Goal: Transaction & Acquisition: Subscribe to service/newsletter

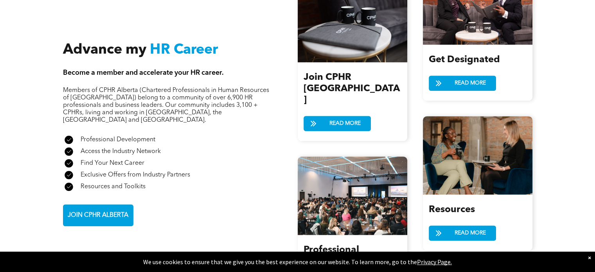
scroll to position [899, 0]
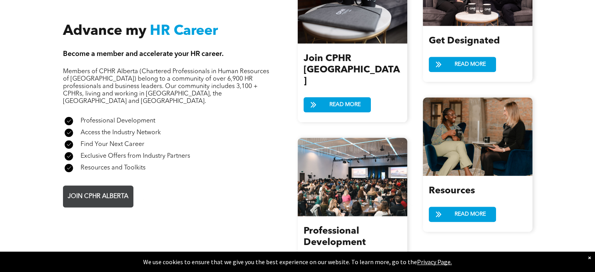
click at [95, 189] on span "JOIN CPHR ALBERTA" at bounding box center [98, 196] width 66 height 15
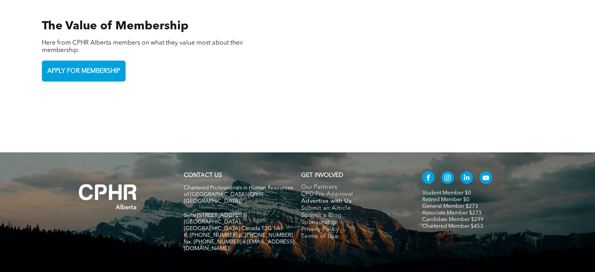
scroll to position [1754, 0]
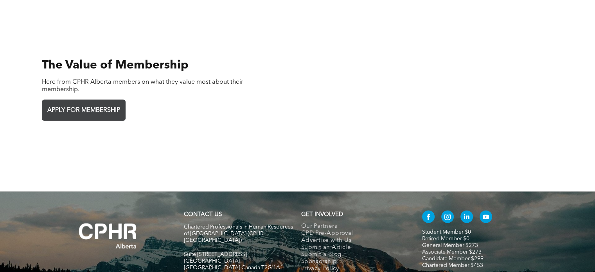
click at [88, 103] on span "APPLY FOR MEMBERSHIP" at bounding box center [84, 110] width 78 height 15
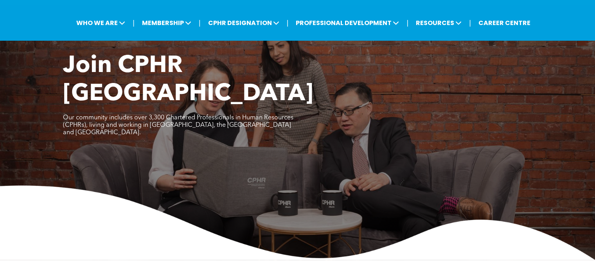
scroll to position [0, 0]
